Goal: Task Accomplishment & Management: Use online tool/utility

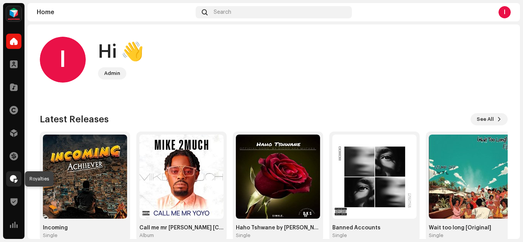
click at [13, 179] on span at bounding box center [14, 179] width 8 height 6
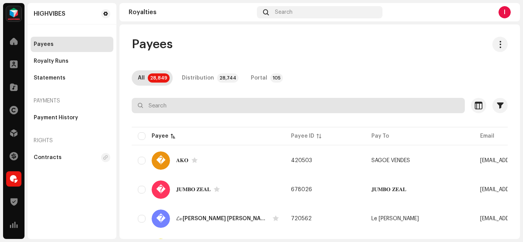
click at [155, 109] on input "text" at bounding box center [298, 105] width 333 height 15
paste input "424337"
type input "424337"
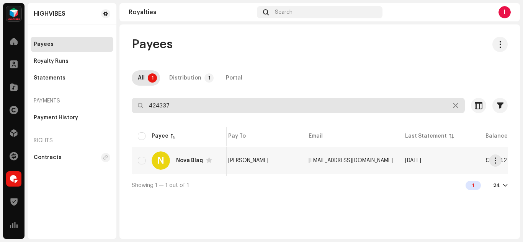
scroll to position [0, 85]
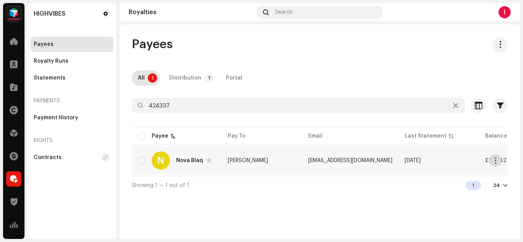
click at [496, 158] on span "button" at bounding box center [496, 161] width 6 height 6
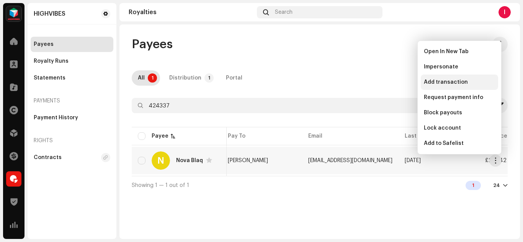
click at [445, 82] on span "Add transaction" at bounding box center [446, 82] width 44 height 6
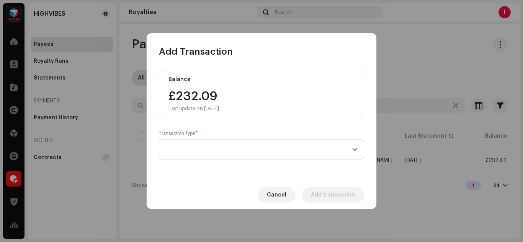
click at [233, 155] on span at bounding box center [258, 149] width 187 height 19
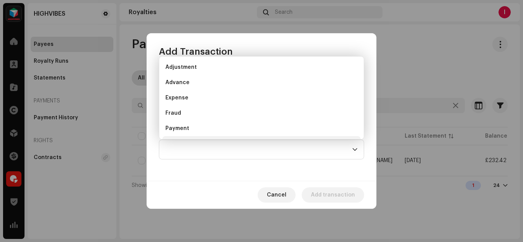
scroll to position [12, 0]
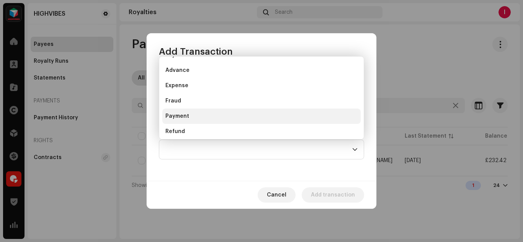
click at [202, 117] on li "Payment" at bounding box center [261, 116] width 198 height 15
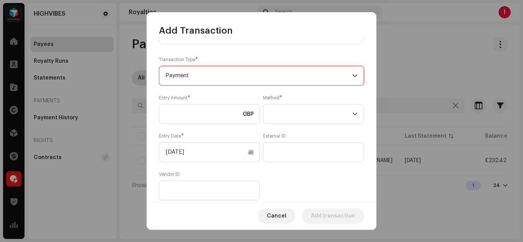
scroll to position [53, 0]
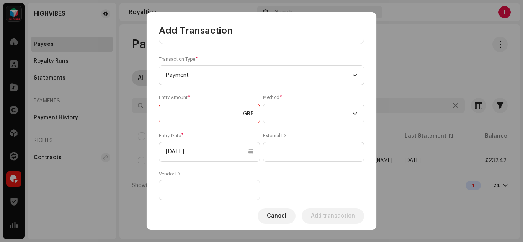
click at [191, 112] on input at bounding box center [209, 114] width 101 height 20
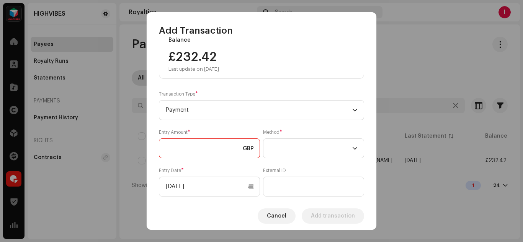
scroll to position [18, 0]
type input "232.42"
click at [287, 153] on span at bounding box center [310, 148] width 83 height 19
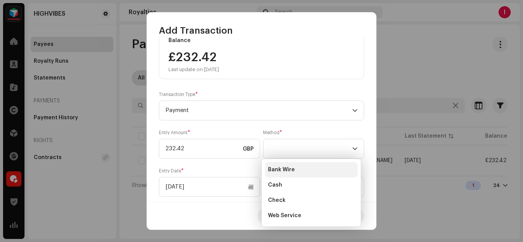
click at [279, 167] on span "Bank Wire" at bounding box center [281, 170] width 27 height 8
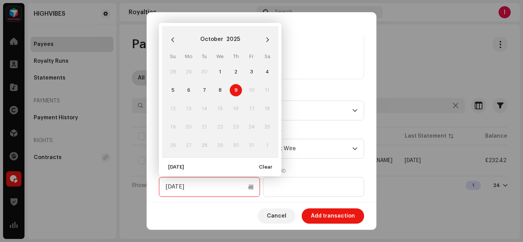
click at [233, 192] on input "[DATE]" at bounding box center [209, 187] width 101 height 20
click at [223, 87] on span "8" at bounding box center [220, 90] width 12 height 12
type input "[DATE]"
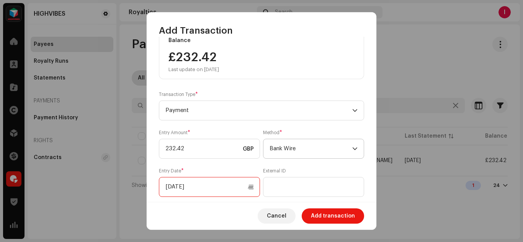
scroll to position [123, 0]
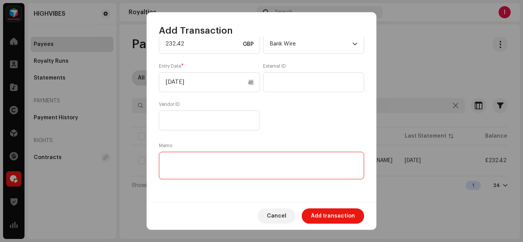
click at [204, 159] on textarea at bounding box center [261, 166] width 205 height 28
type textarea "ROYALTY PAYMENT"
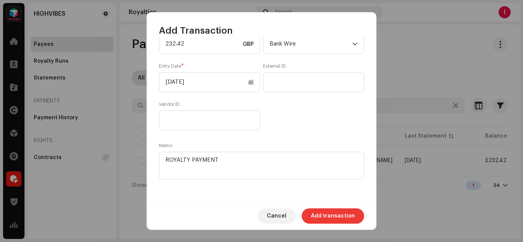
click at [336, 214] on span "Add transaction" at bounding box center [333, 216] width 44 height 15
